Goal: Information Seeking & Learning: Learn about a topic

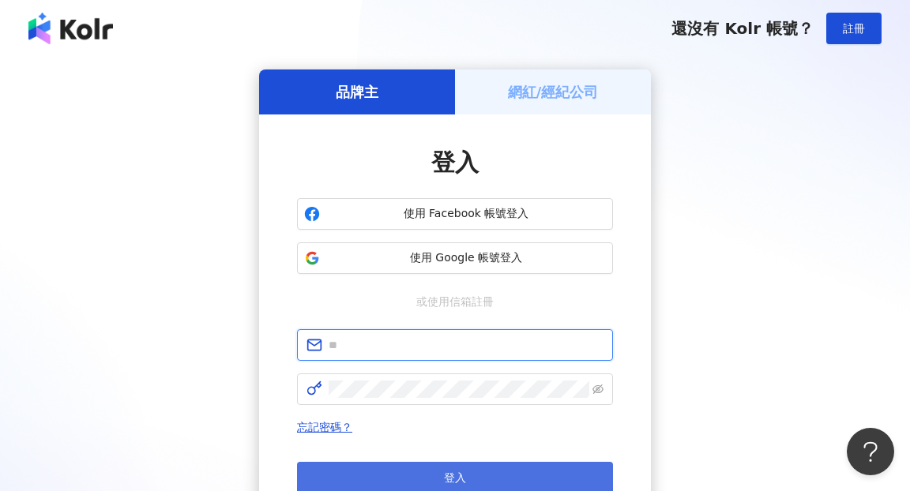
type input "**********"
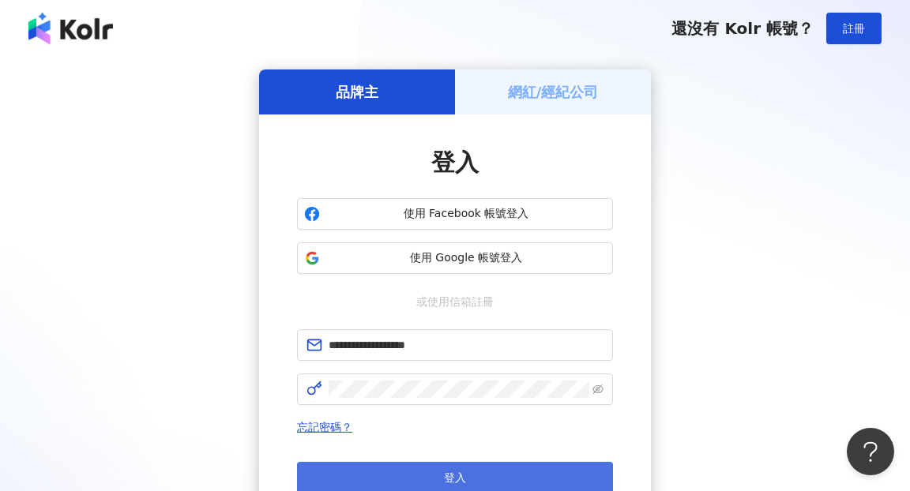
click at [453, 480] on span "登入" at bounding box center [455, 477] width 22 height 13
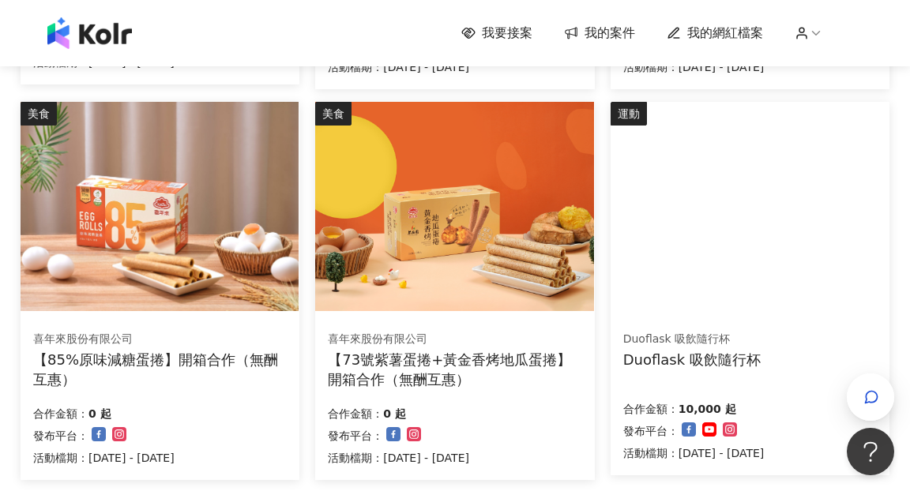
scroll to position [914, 0]
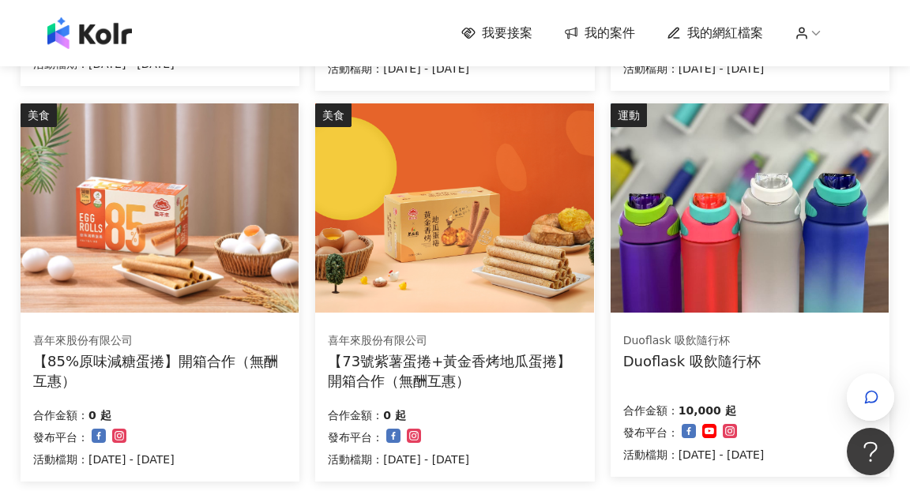
click at [723, 223] on img at bounding box center [749, 207] width 278 height 209
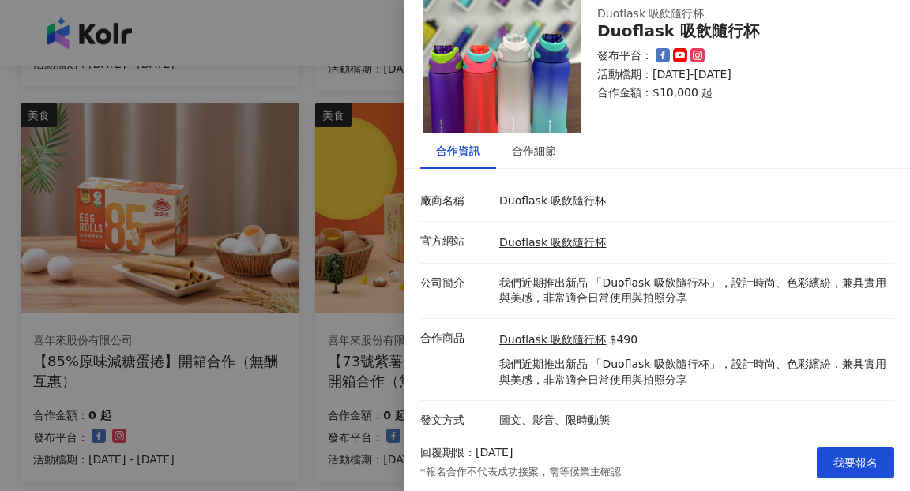
scroll to position [49, 0]
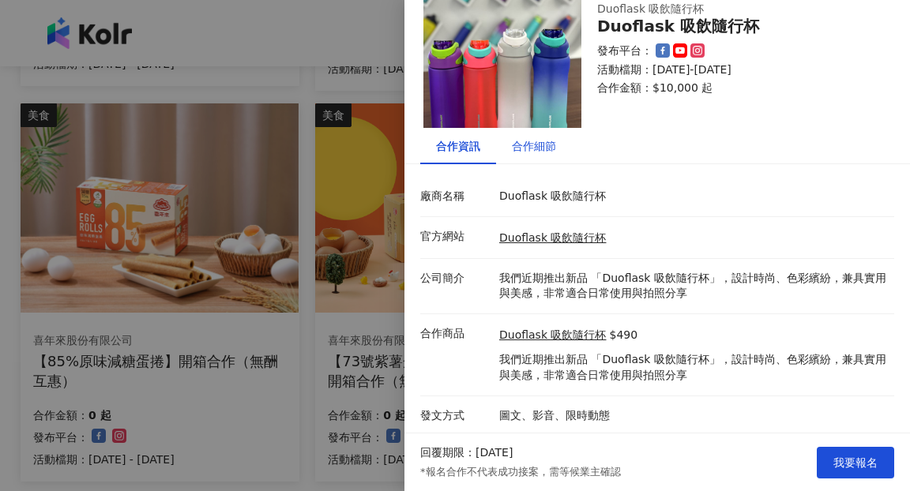
click at [528, 145] on div "合作細節" at bounding box center [534, 145] width 44 height 17
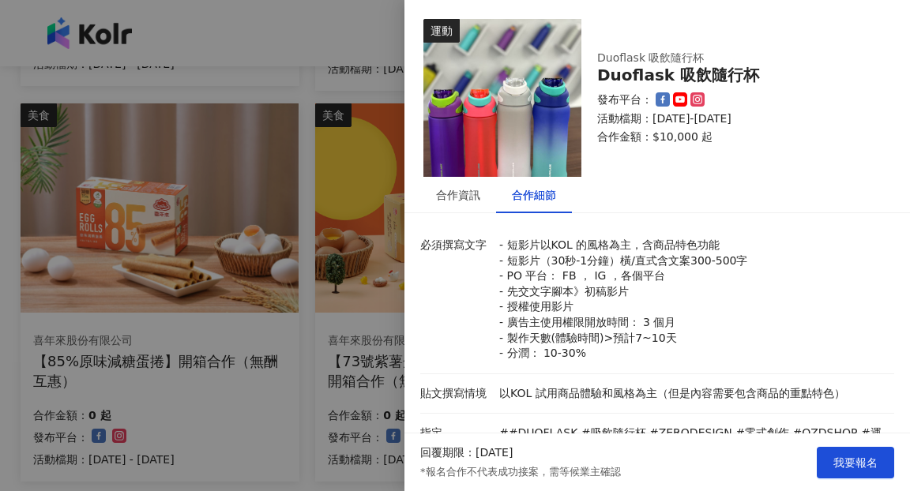
scroll to position [3, 0]
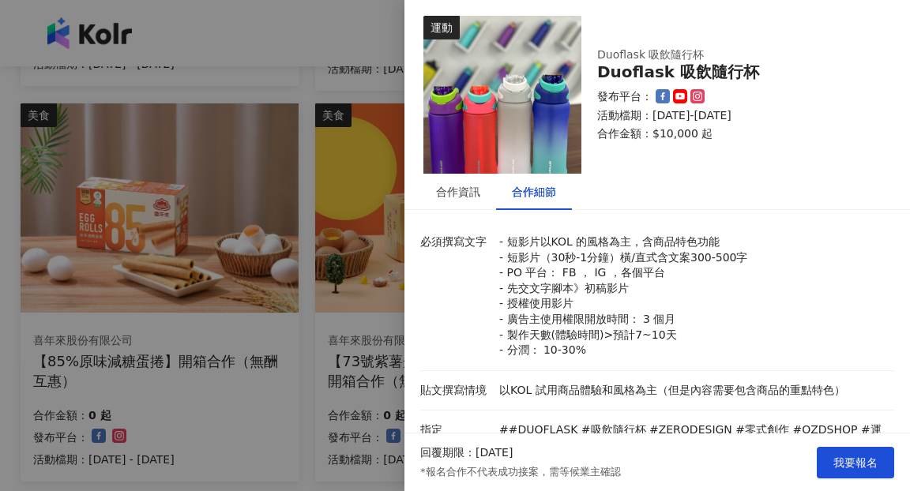
click at [307, 24] on div at bounding box center [455, 245] width 910 height 491
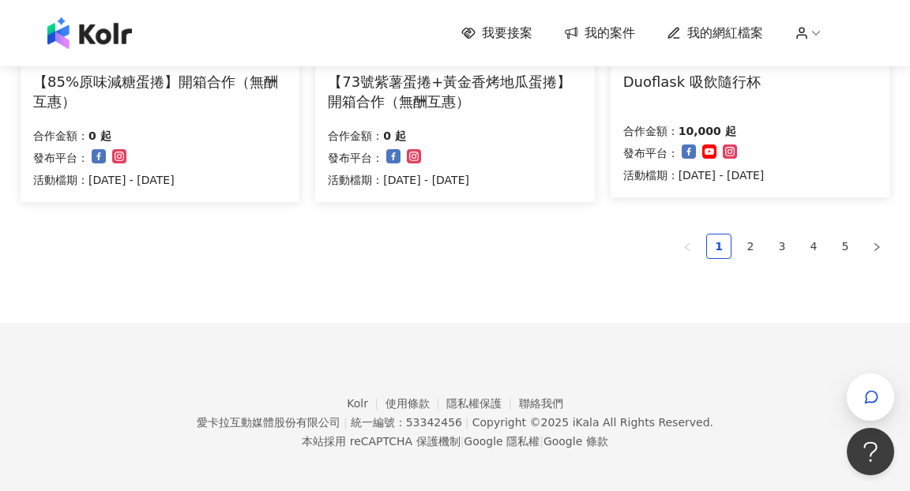
scroll to position [1200, 0]
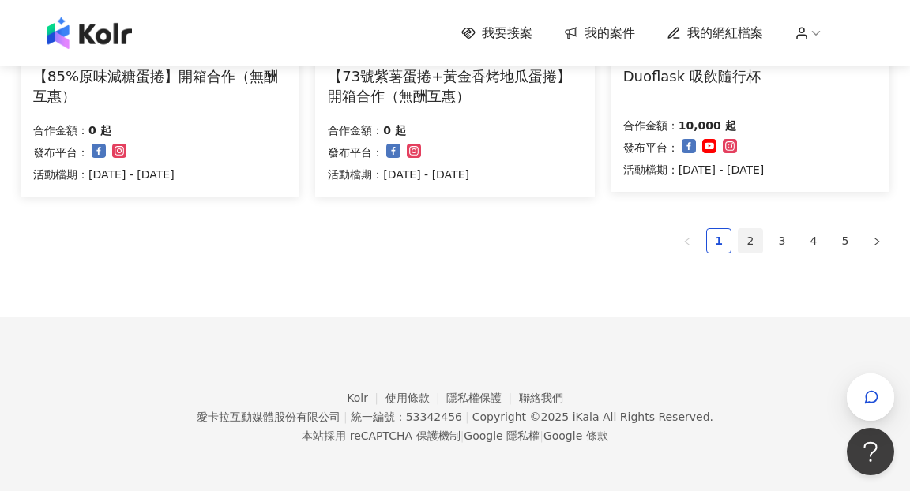
click at [747, 234] on link "2" at bounding box center [750, 241] width 24 height 24
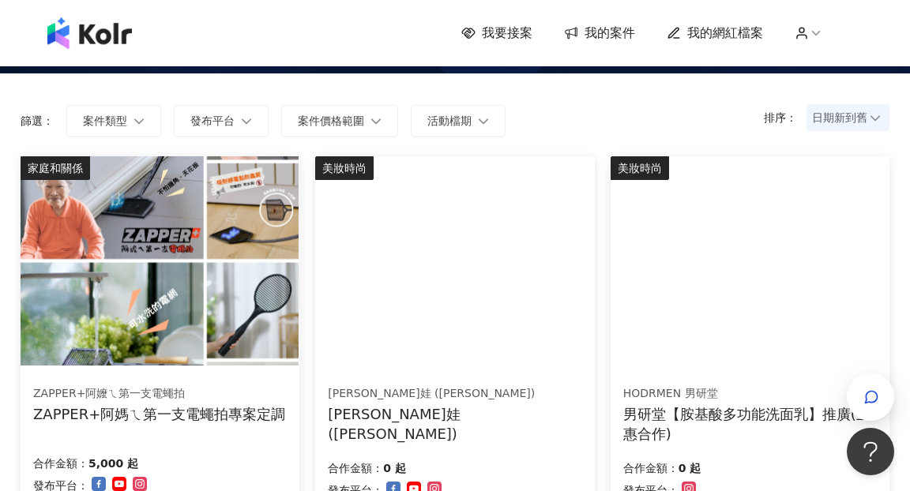
scroll to position [83, 0]
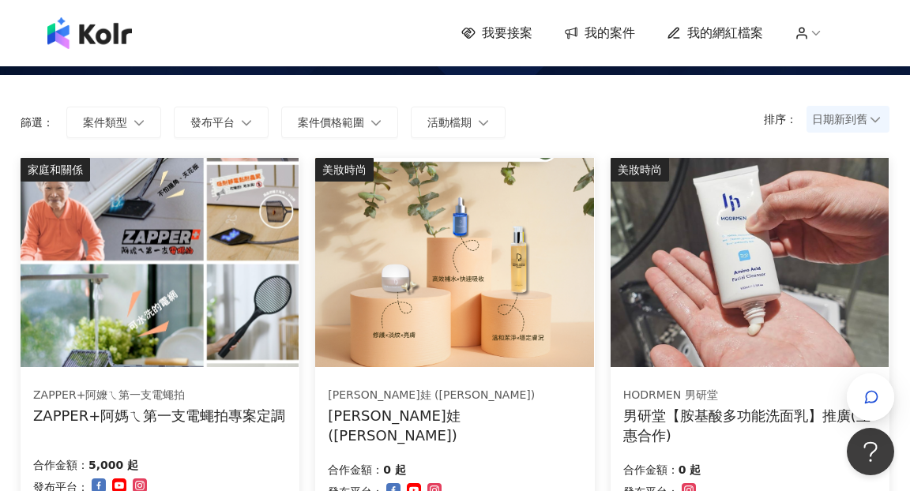
click at [232, 239] on img at bounding box center [160, 262] width 278 height 209
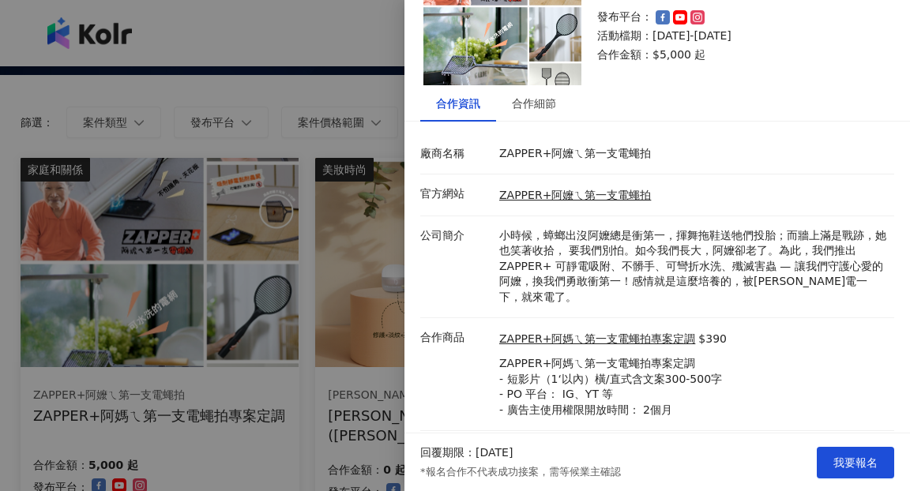
scroll to position [126, 0]
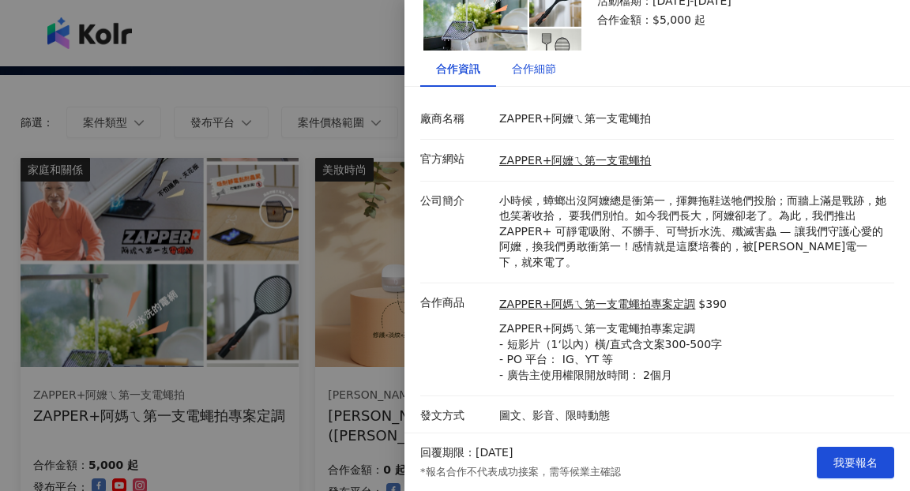
click at [524, 72] on div "合作細節" at bounding box center [534, 68] width 44 height 17
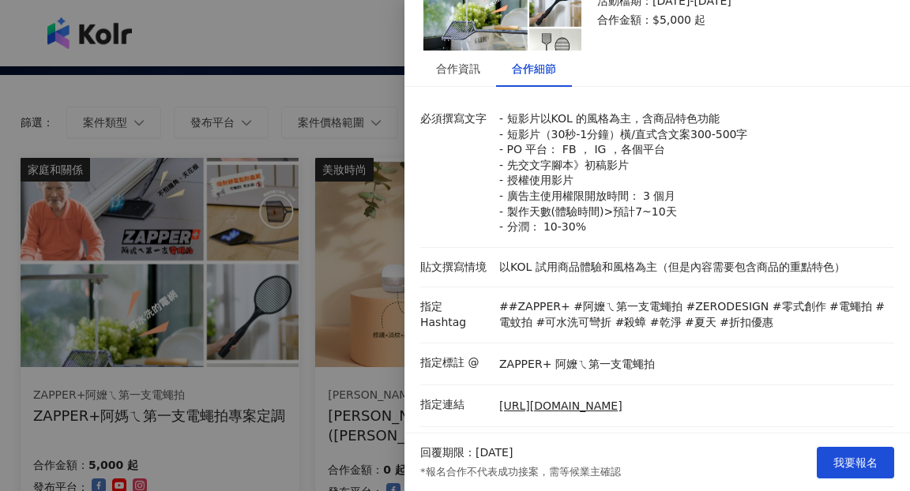
click at [363, 57] on div at bounding box center [455, 245] width 910 height 491
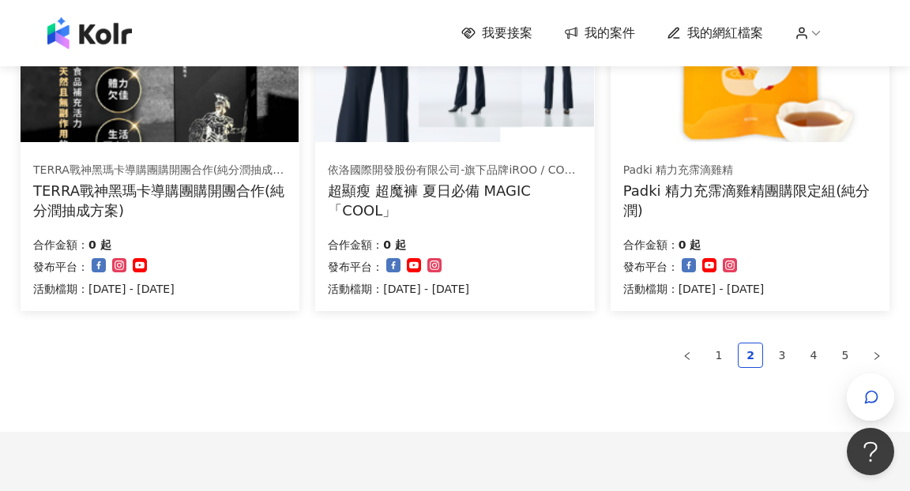
scroll to position [1092, 0]
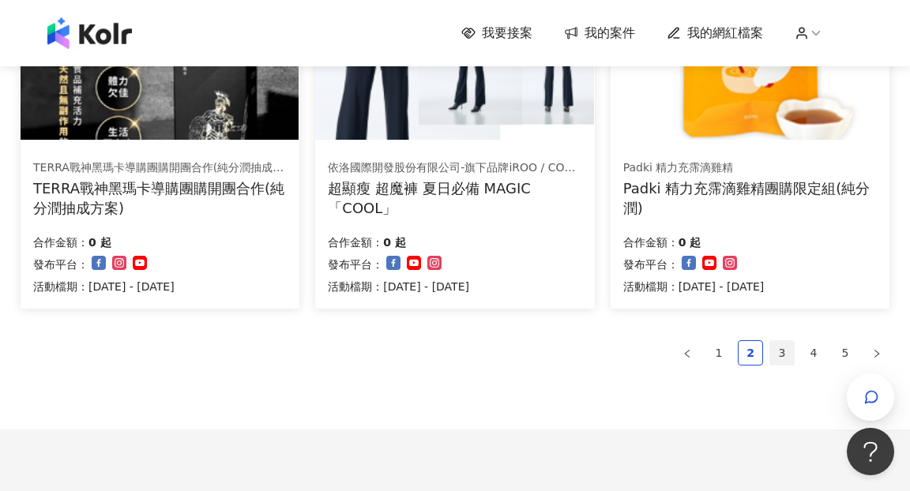
click at [783, 353] on link "3" at bounding box center [782, 353] width 24 height 24
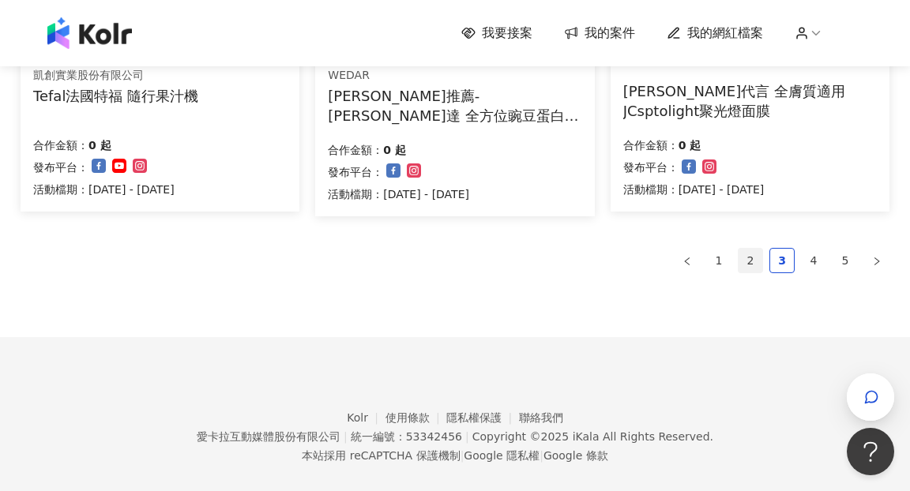
scroll to position [1189, 0]
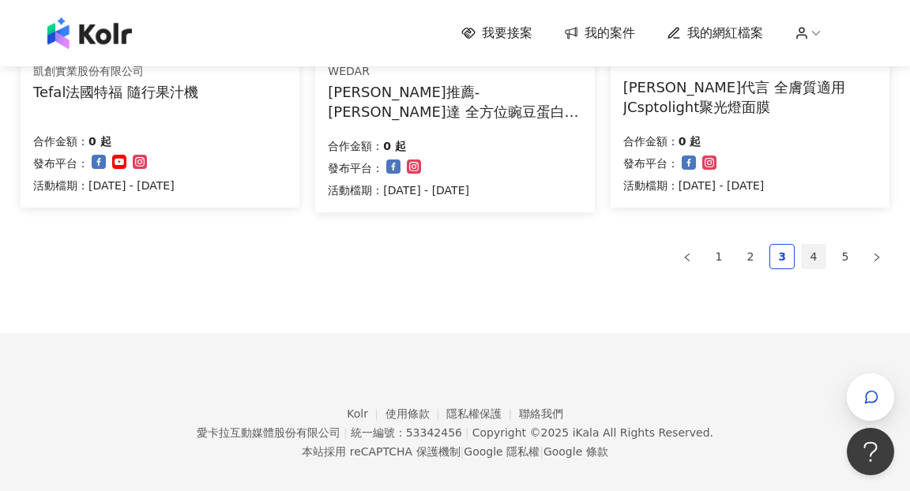
click at [802, 251] on link "4" at bounding box center [814, 257] width 24 height 24
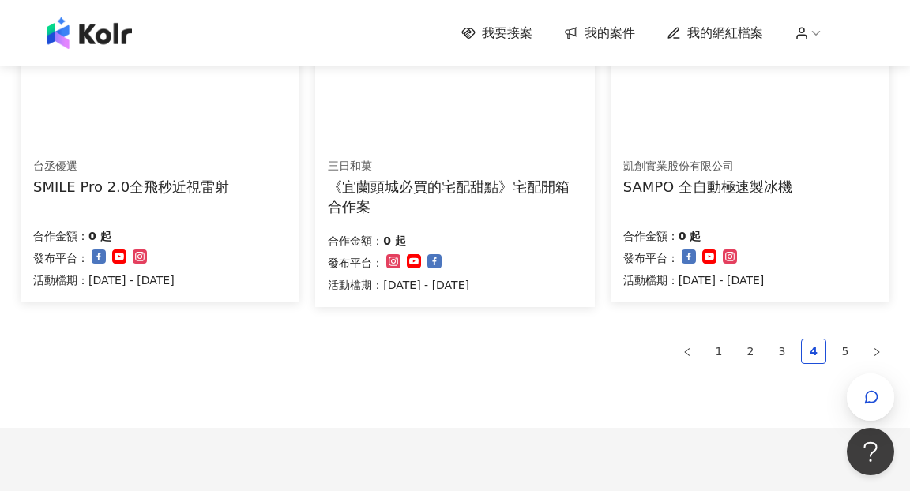
scroll to position [1016, 0]
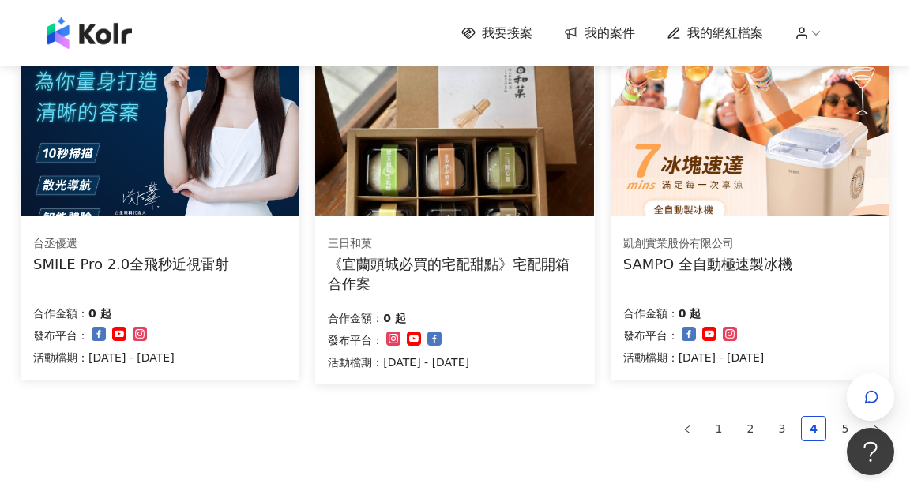
click at [205, 169] on img at bounding box center [160, 110] width 278 height 209
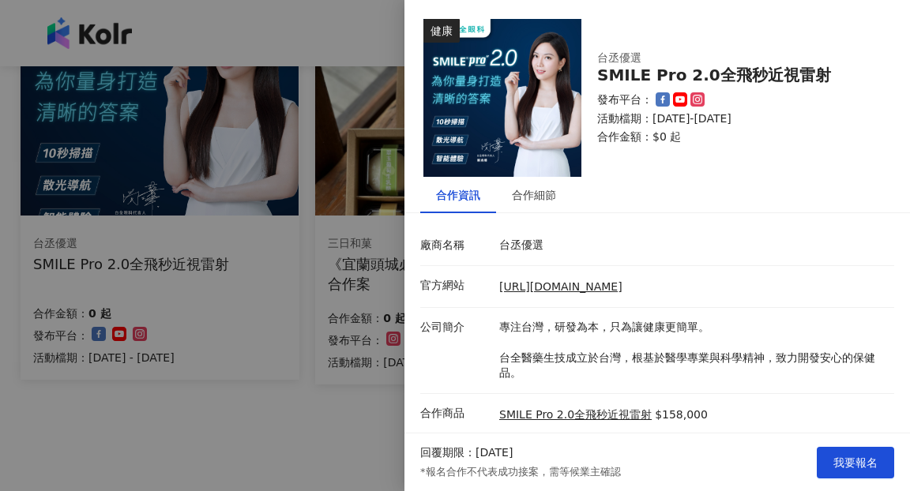
scroll to position [64, 0]
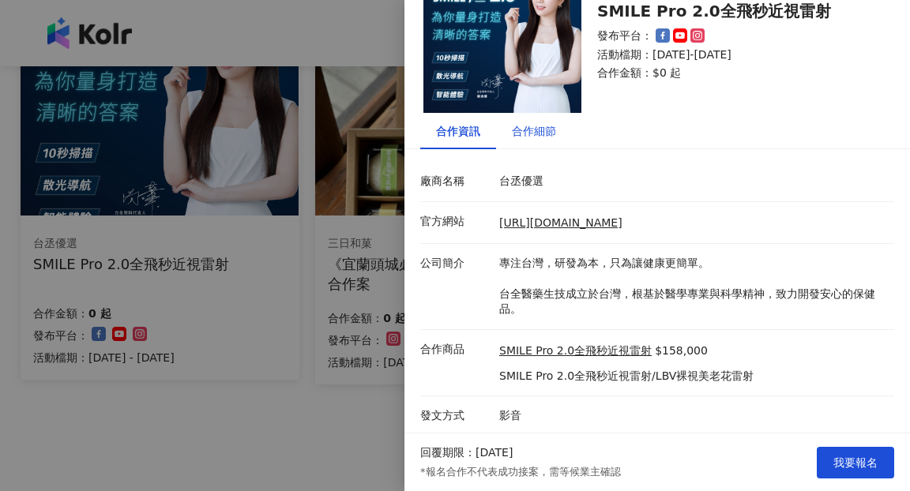
click at [554, 130] on div "合作細節" at bounding box center [534, 130] width 44 height 17
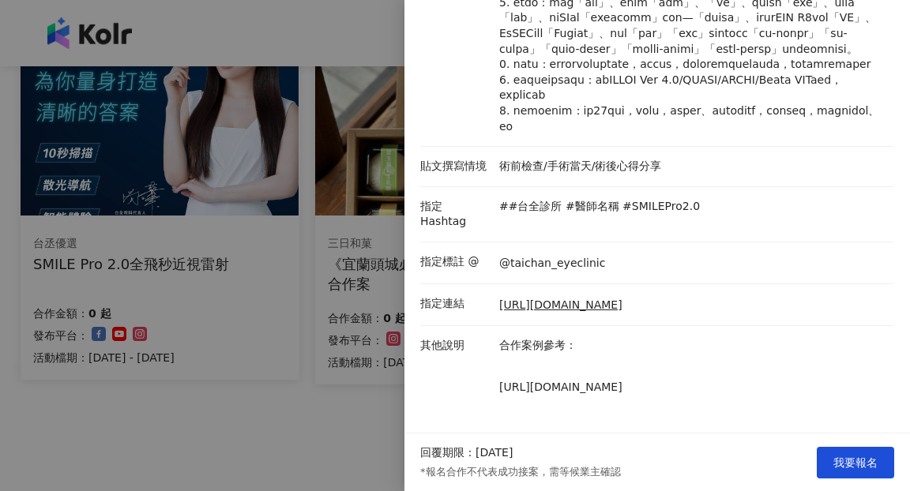
scroll to position [334, 0]
click at [231, 13] on div at bounding box center [455, 245] width 910 height 491
